Goal: Transaction & Acquisition: Purchase product/service

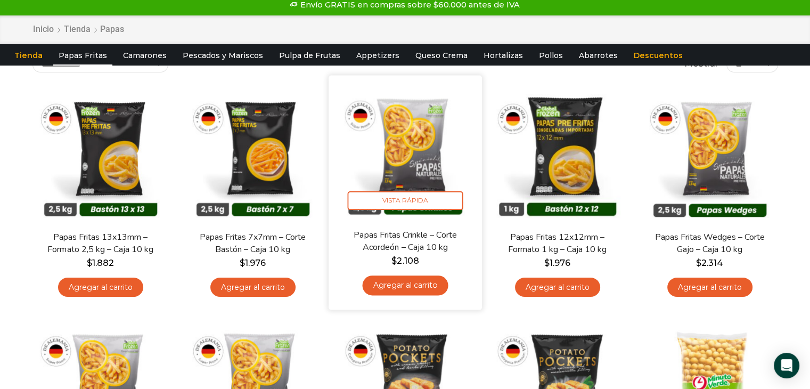
scroll to position [160, 0]
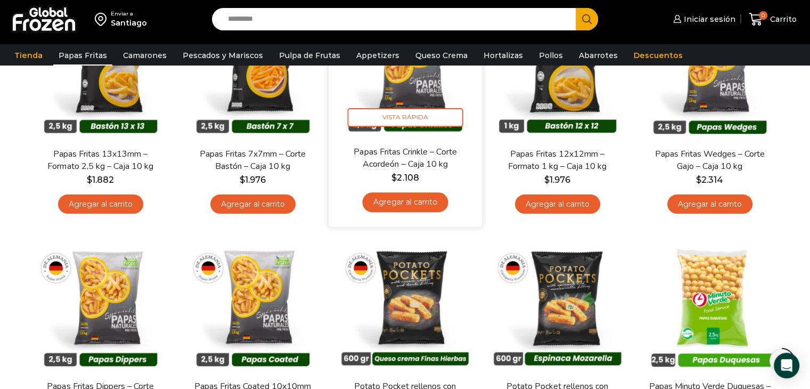
click at [416, 201] on link "Agregar al carrito" at bounding box center [405, 202] width 86 height 20
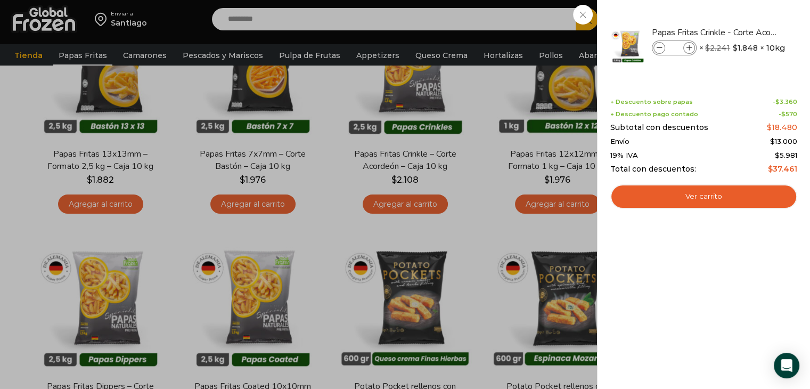
click at [746, 17] on div "1 [GEOGRAPHIC_DATA] 1 1 Shopping Cart *" at bounding box center [772, 19] width 53 height 25
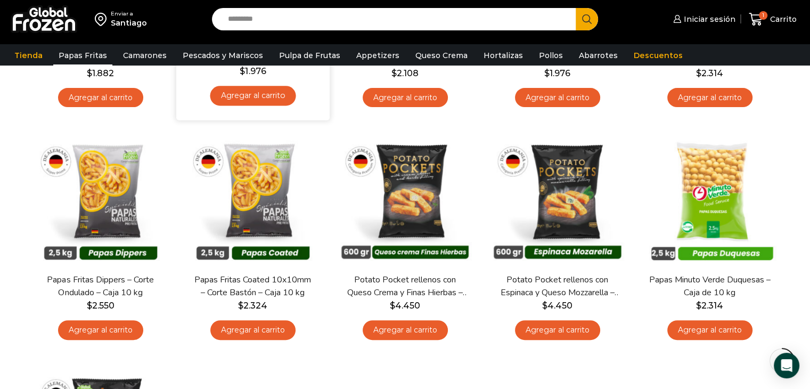
scroll to position [0, 0]
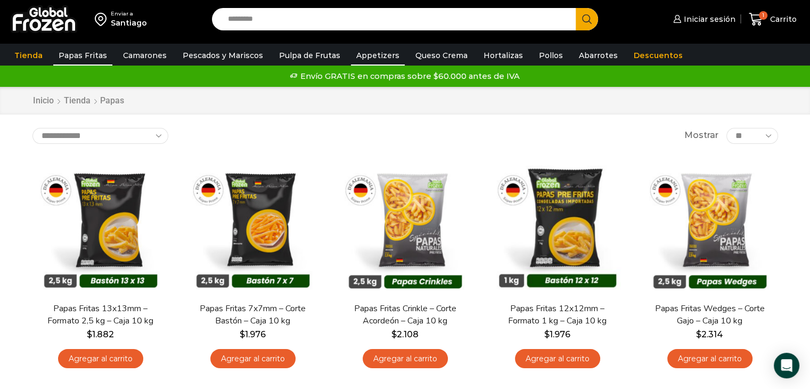
click at [372, 53] on link "Appetizers" at bounding box center [378, 55] width 54 height 20
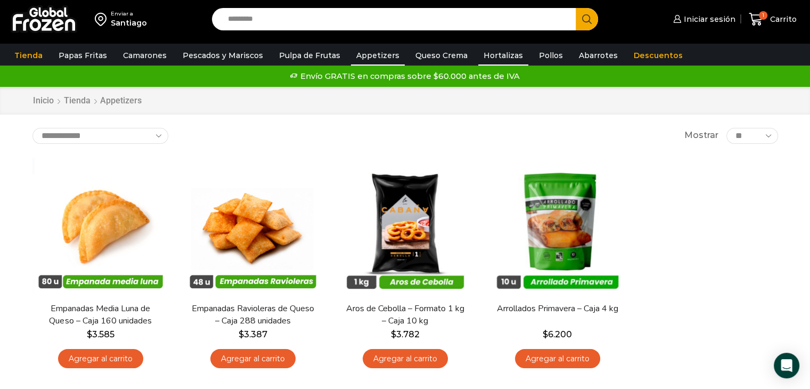
click at [490, 54] on link "Hortalizas" at bounding box center [503, 55] width 50 height 20
